Goal: Transaction & Acquisition: Purchase product/service

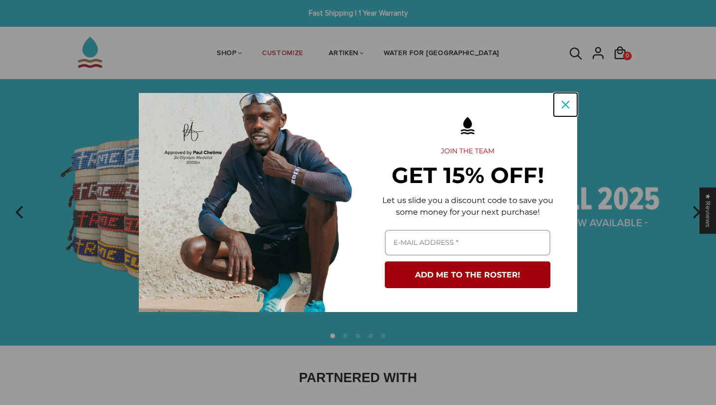
click at [566, 103] on icon "close icon" at bounding box center [566, 105] width 8 height 8
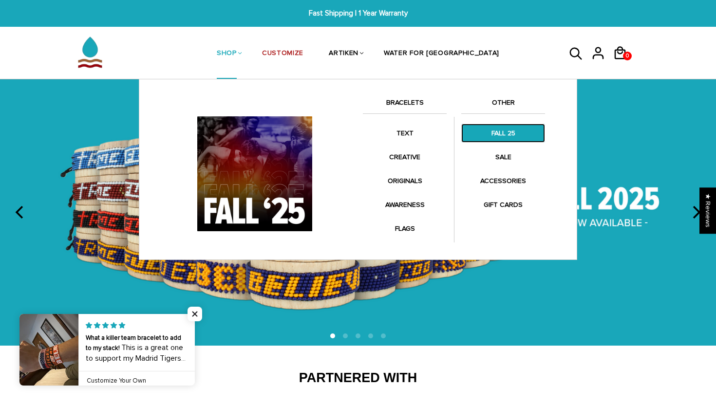
click at [500, 132] on link "FALL 25" at bounding box center [503, 133] width 84 height 19
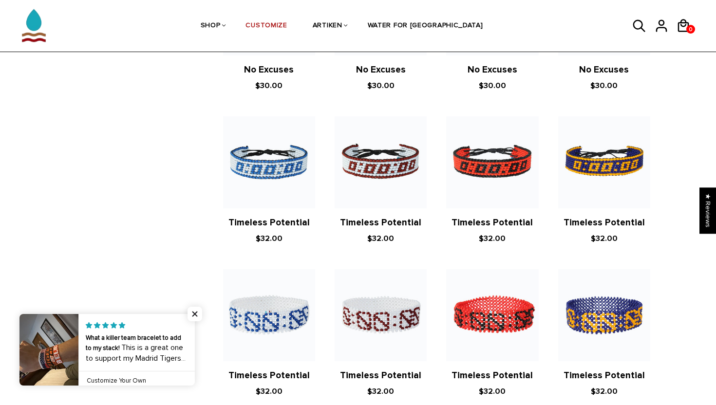
scroll to position [644, 0]
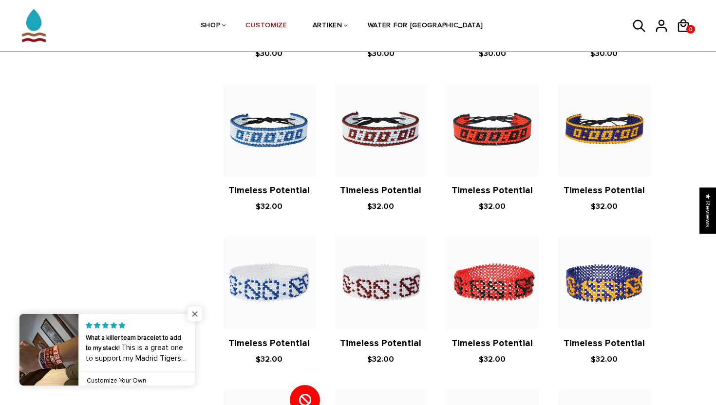
click at [195, 317] on span "Close popup widget" at bounding box center [195, 314] width 15 height 15
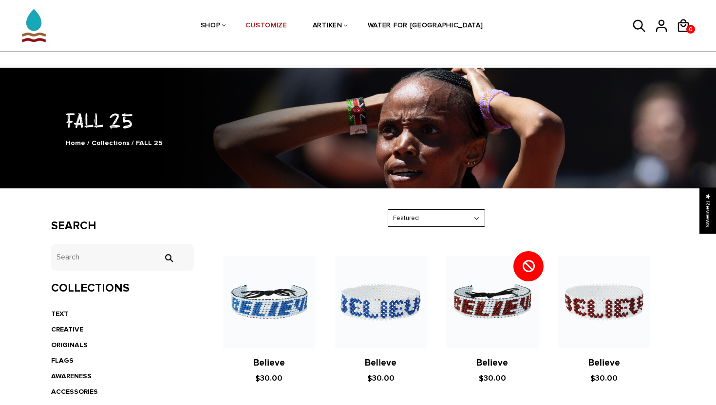
scroll to position [71, 0]
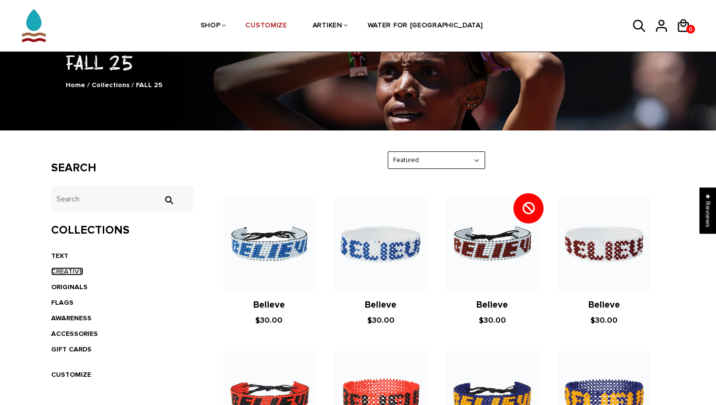
click at [72, 272] on link "CREATIVE" at bounding box center [67, 271] width 32 height 8
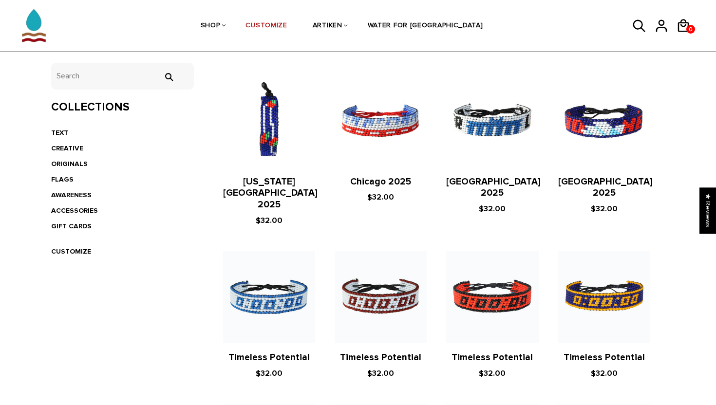
scroll to position [199, 0]
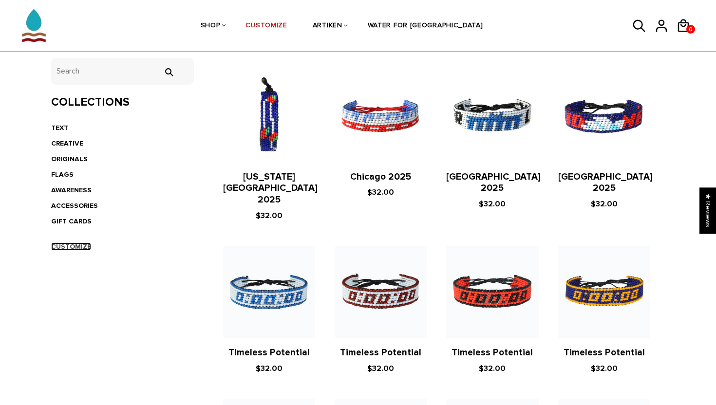
click at [83, 247] on link "CUSTOMIZE" at bounding box center [71, 247] width 40 height 8
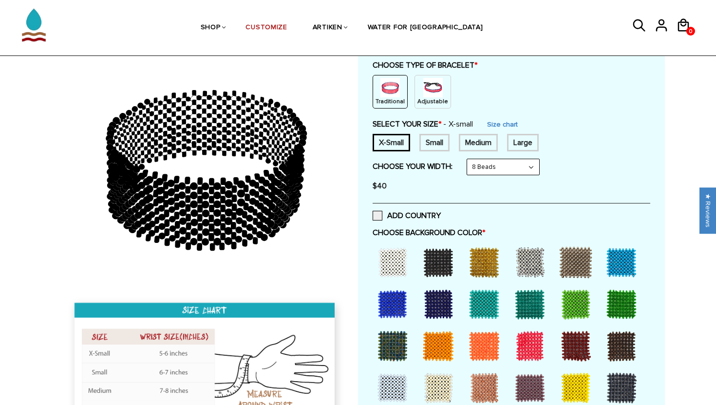
scroll to position [109, 0]
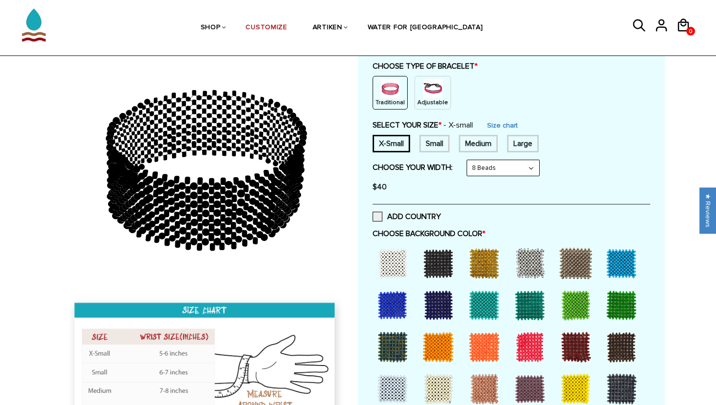
click at [438, 87] on div "Adjustable" at bounding box center [433, 93] width 37 height 34
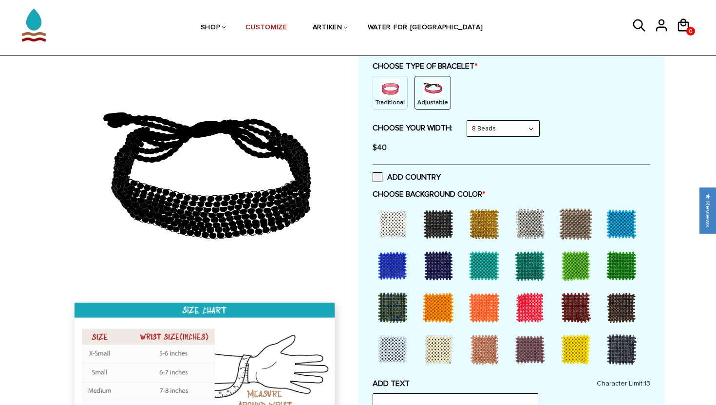
click at [493, 126] on select "8 Beads 6 Beads 10 Beads" at bounding box center [503, 129] width 72 height 16
click at [469, 121] on select "8 Beads 6 Beads 10 Beads" at bounding box center [503, 129] width 72 height 16
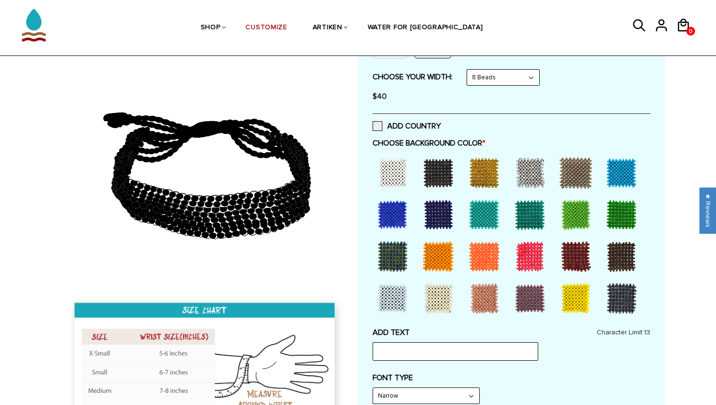
scroll to position [158, 0]
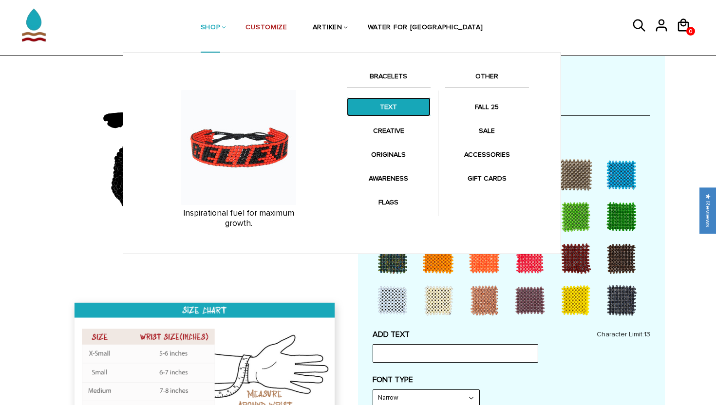
click at [382, 109] on link "TEXT" at bounding box center [389, 106] width 84 height 19
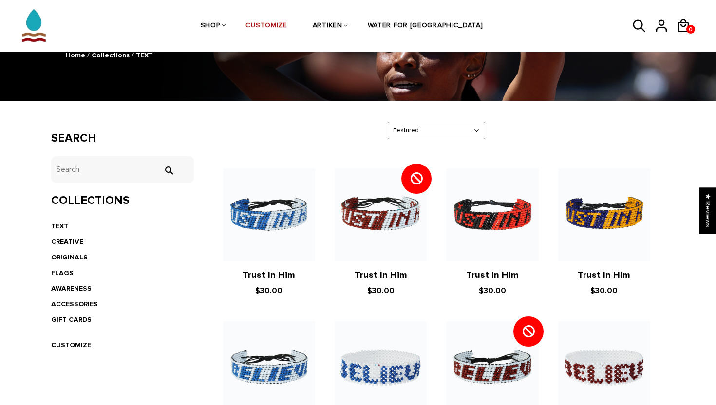
scroll to position [151, 0]
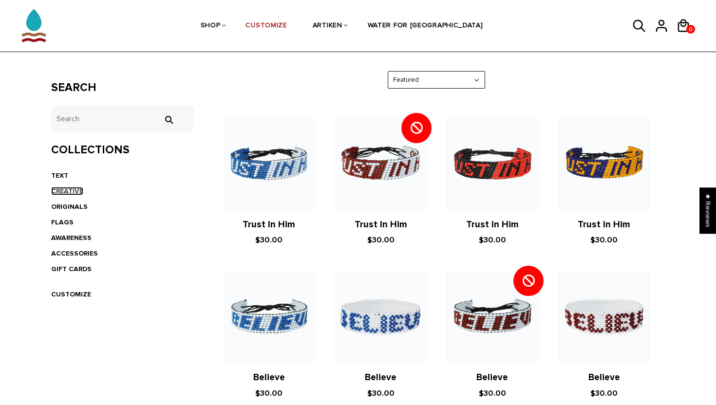
click at [75, 192] on link "CREATIVE" at bounding box center [67, 191] width 32 height 8
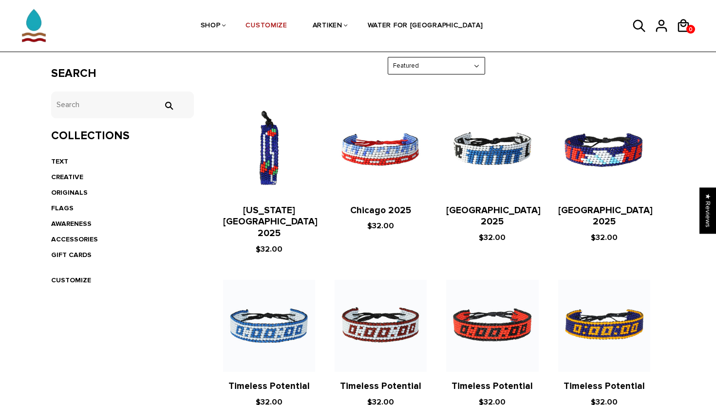
scroll to position [185, 0]
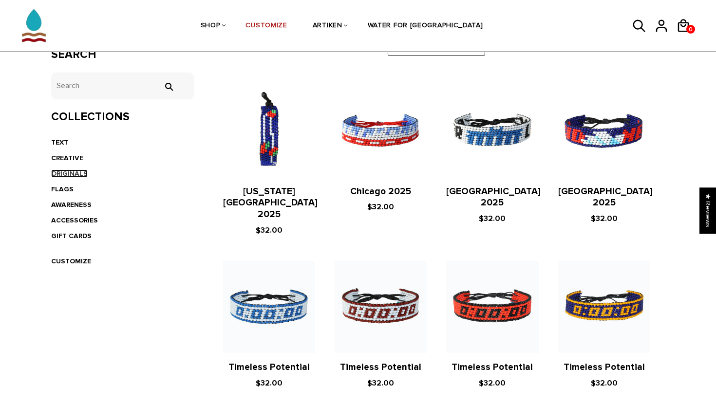
click at [70, 175] on link "ORIGINALS" at bounding box center [69, 174] width 37 height 8
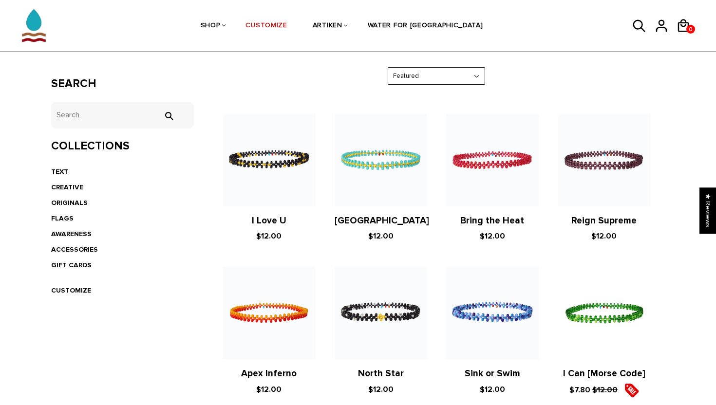
scroll to position [125, 0]
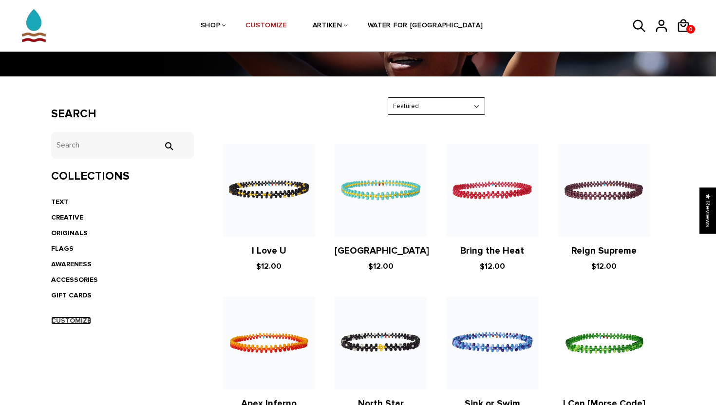
click at [83, 323] on link "CUSTOMIZE" at bounding box center [71, 321] width 40 height 8
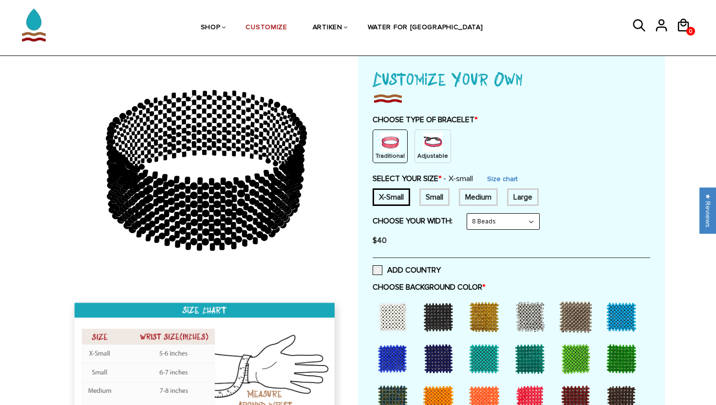
scroll to position [68, 0]
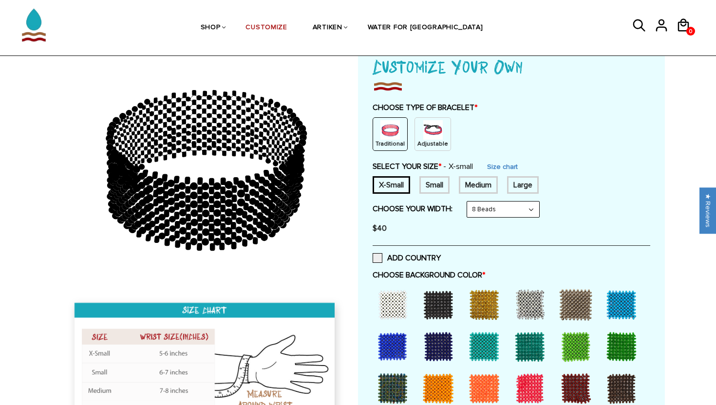
click at [432, 127] on img at bounding box center [432, 129] width 19 height 19
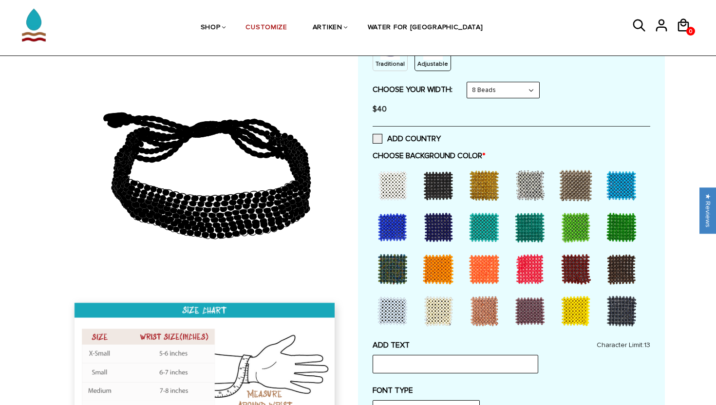
scroll to position [151, 0]
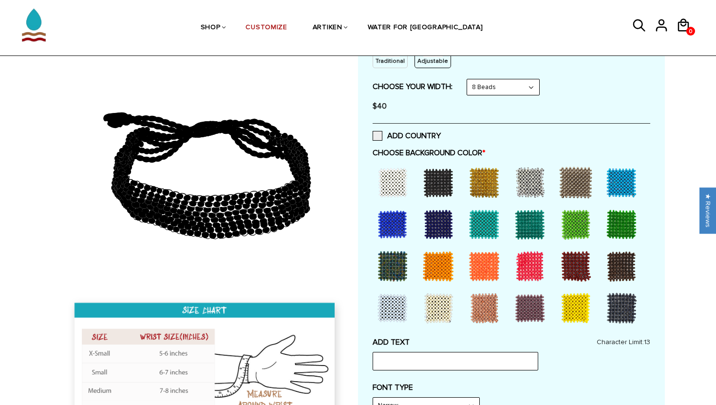
click at [573, 310] on div at bounding box center [575, 308] width 39 height 39
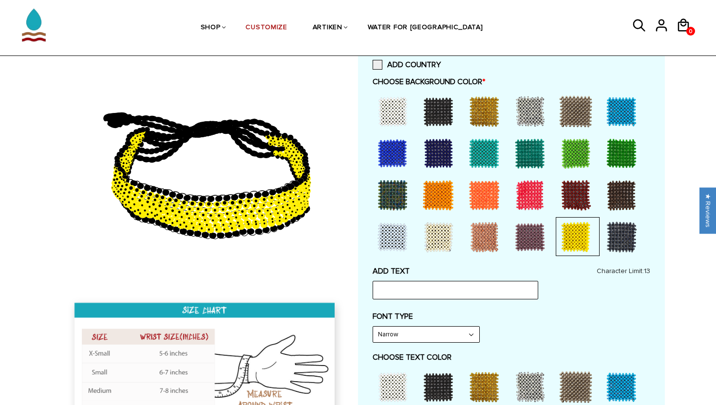
scroll to position [227, 0]
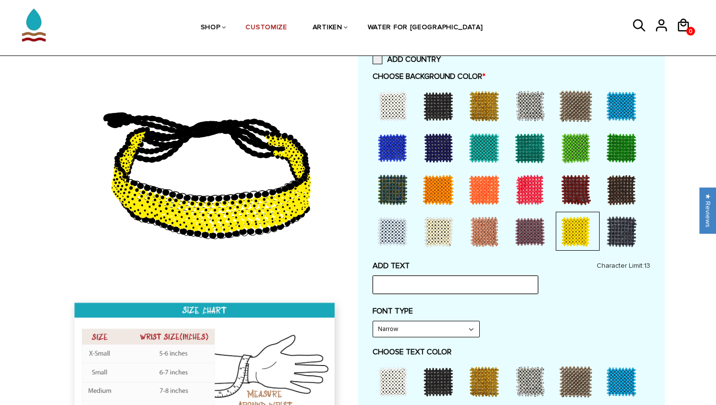
click at [468, 285] on input "text" at bounding box center [456, 285] width 166 height 19
type input "I"
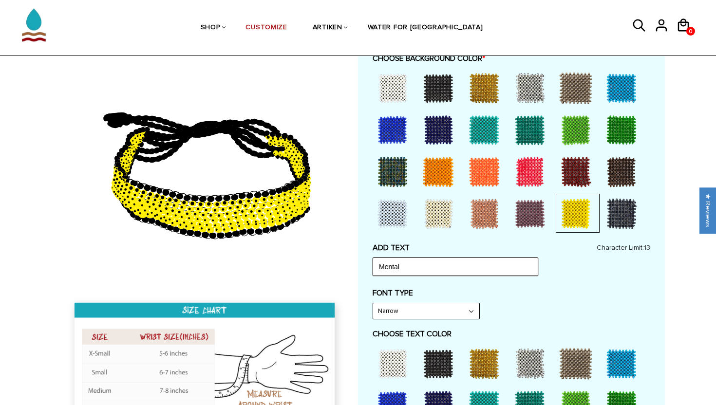
scroll to position [247, 0]
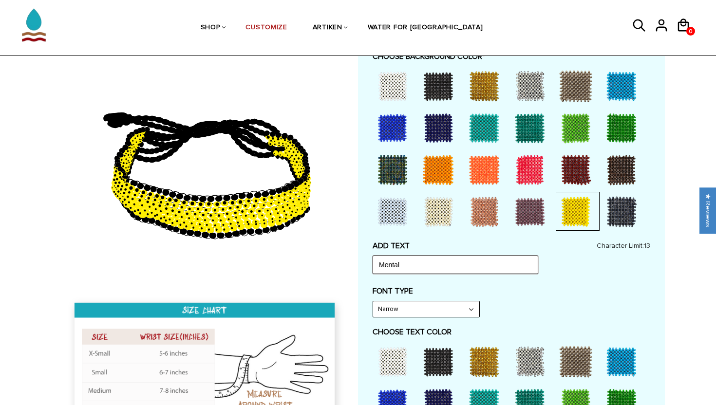
type input "Mental"
click at [458, 312] on select "Narrow Bold" at bounding box center [426, 310] width 106 height 16
select select "Bold"
click at [373, 302] on select "Narrow Bold" at bounding box center [426, 310] width 106 height 16
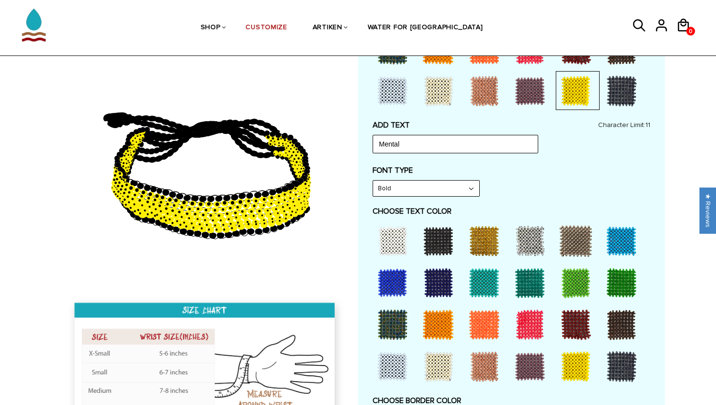
scroll to position [370, 0]
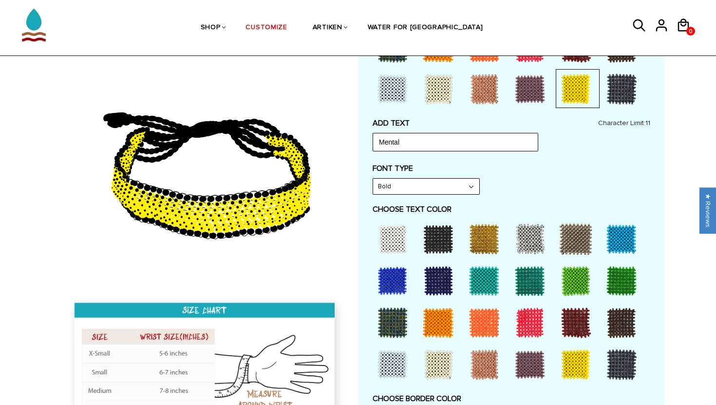
click at [527, 283] on div at bounding box center [529, 281] width 39 height 39
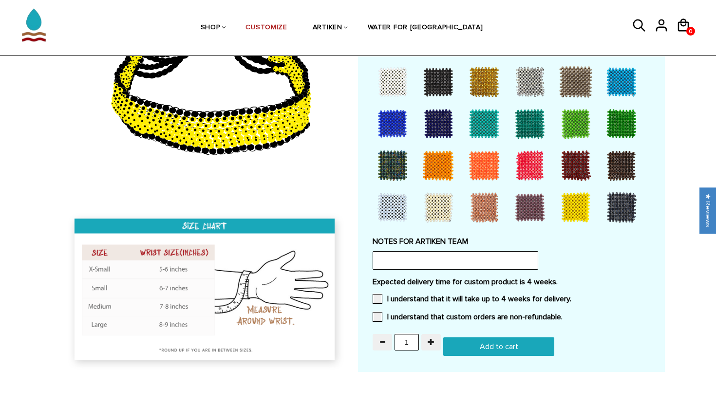
scroll to position [715, 0]
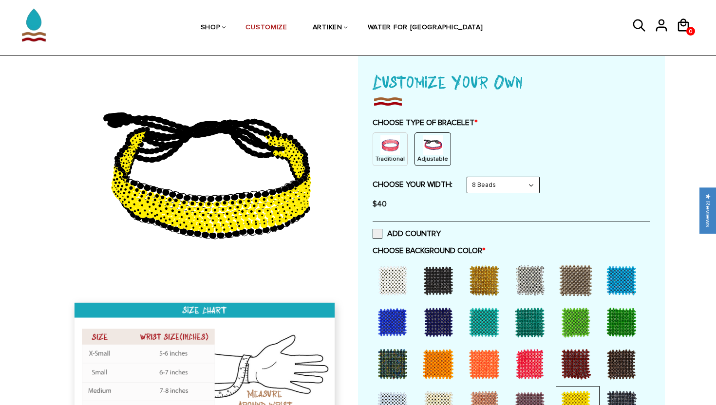
scroll to position [39, 0]
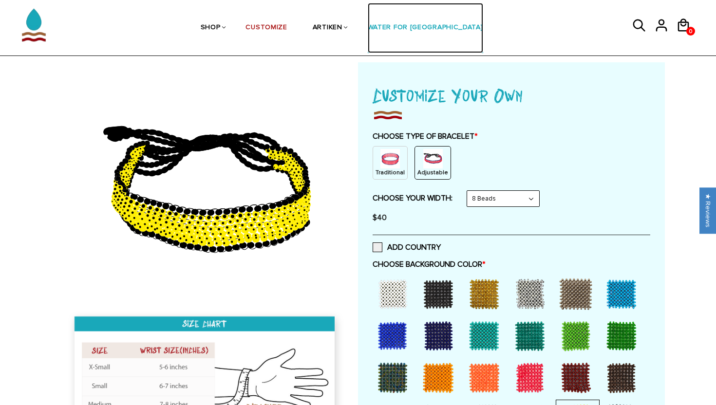
click at [410, 33] on link "WATER FOR [GEOGRAPHIC_DATA]" at bounding box center [425, 28] width 115 height 50
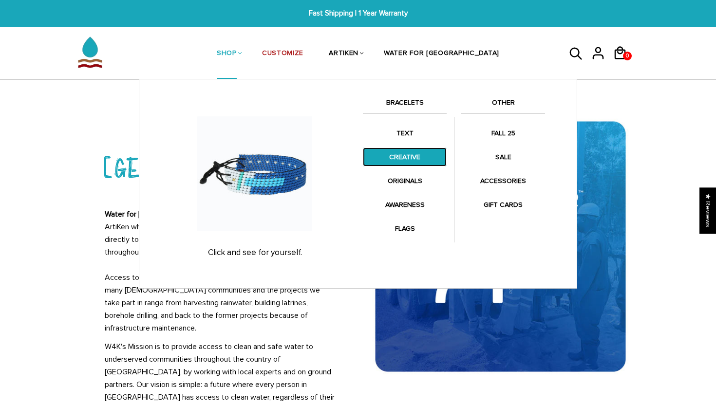
click at [397, 158] on link "CREATIVE" at bounding box center [405, 157] width 84 height 19
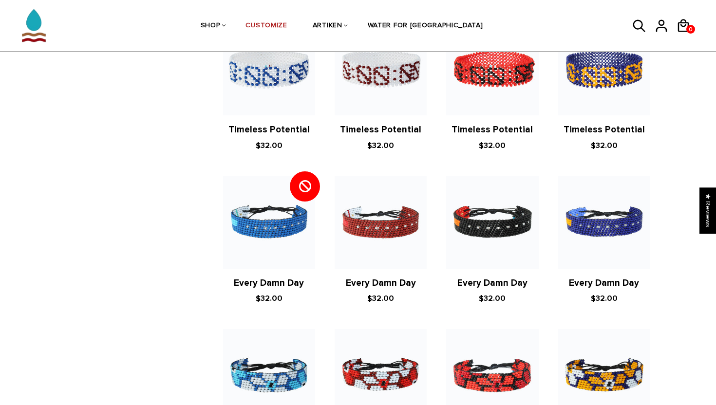
scroll to position [495, 0]
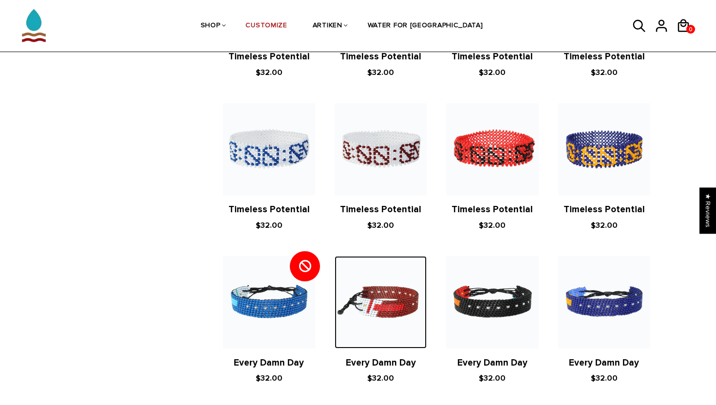
click at [358, 300] on img at bounding box center [381, 302] width 92 height 92
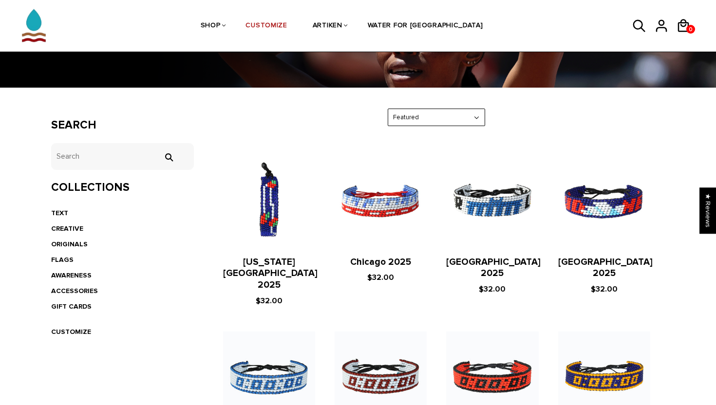
scroll to position [121, 0]
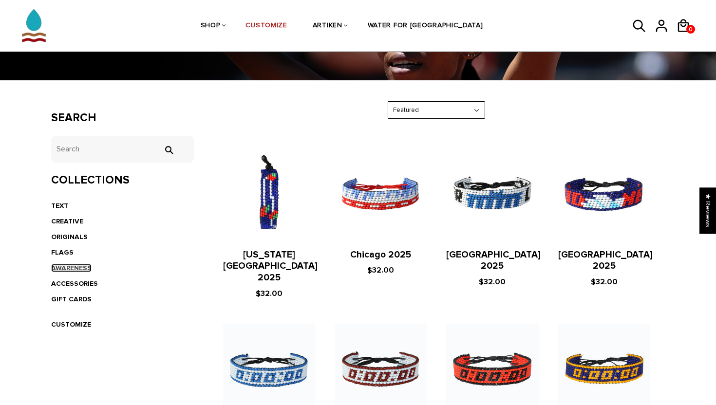
click at [75, 266] on link "AWARENESS" at bounding box center [71, 268] width 40 height 8
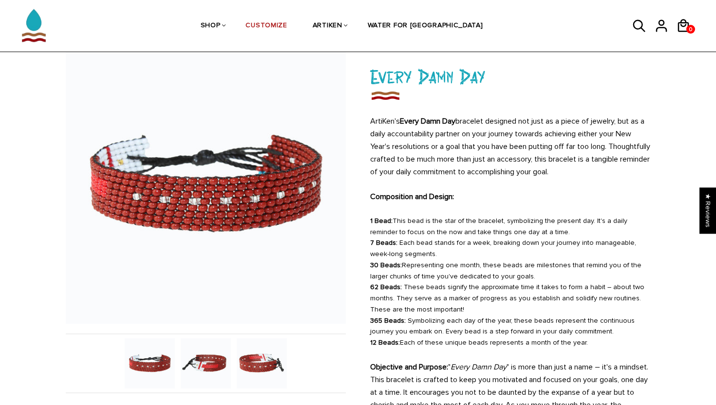
scroll to position [72, 0]
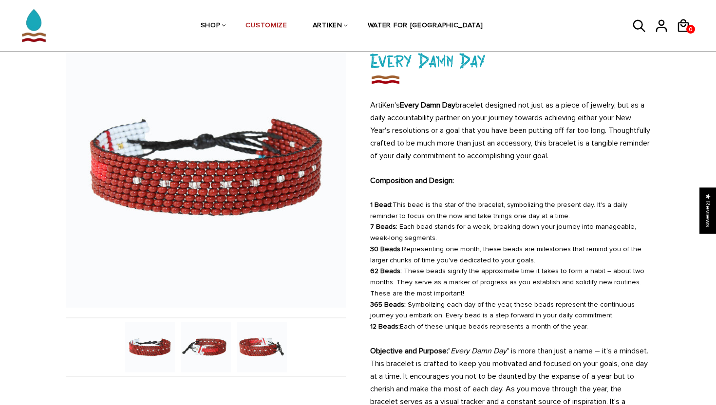
click at [203, 349] on img at bounding box center [206, 347] width 50 height 50
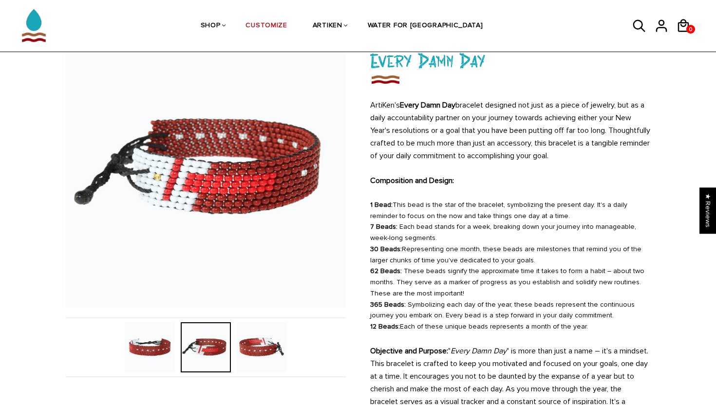
click at [256, 352] on img at bounding box center [262, 347] width 50 height 50
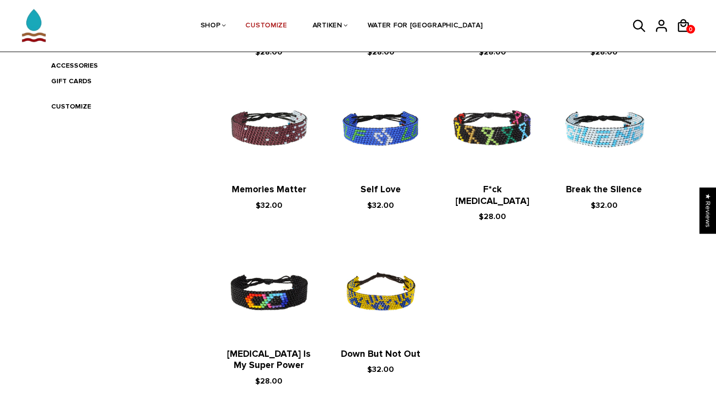
scroll to position [344, 0]
